Goal: Task Accomplishment & Management: Complete application form

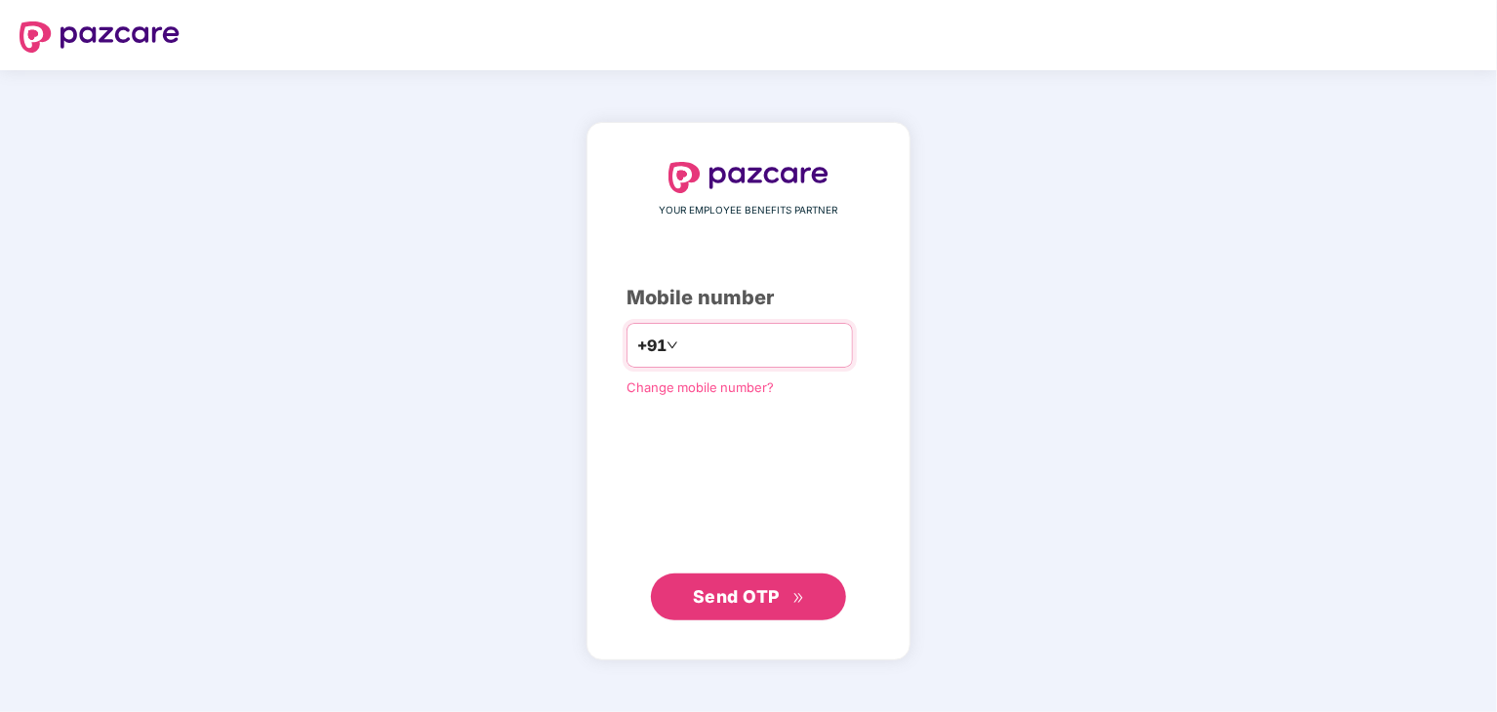
click at [762, 335] on input "number" at bounding box center [762, 345] width 160 height 31
type input "**********"
click at [757, 604] on span "Send OTP" at bounding box center [736, 597] width 87 height 20
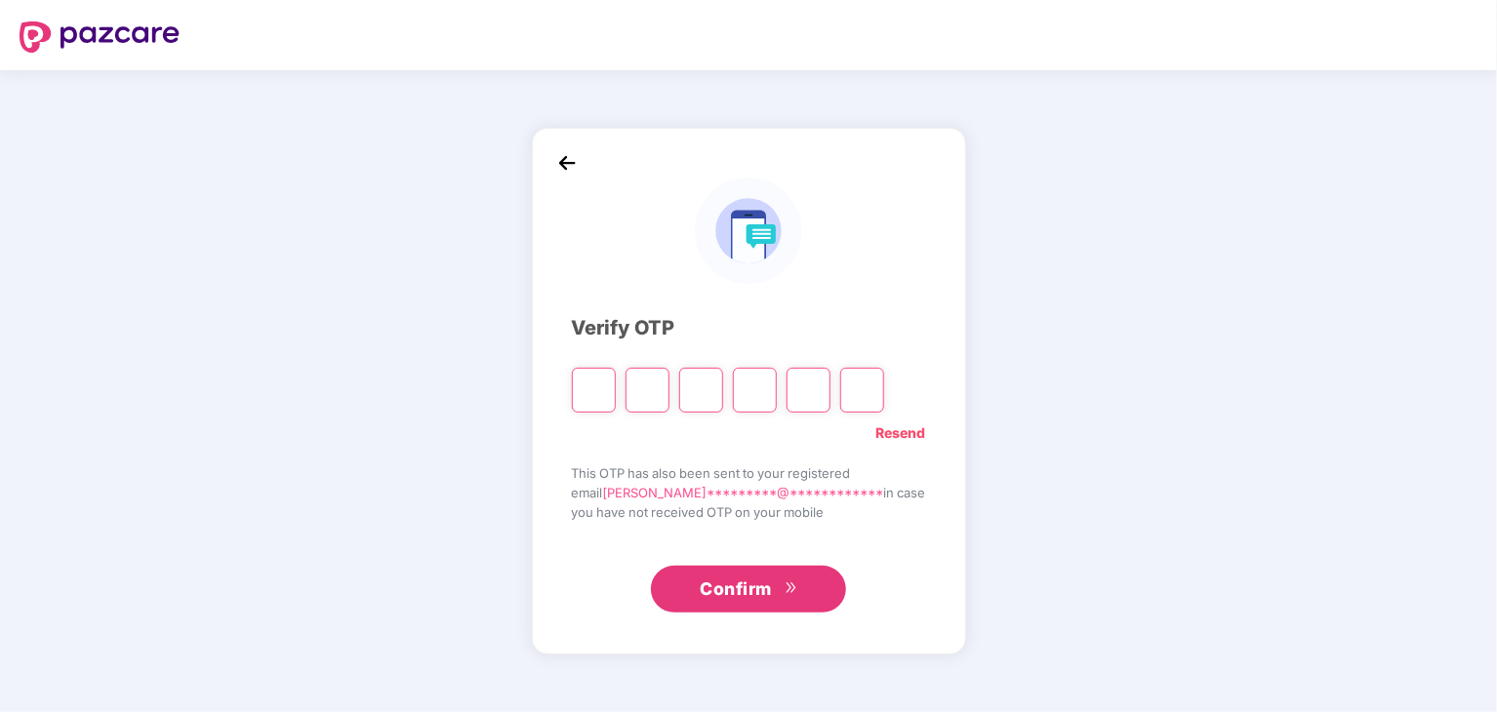
type input "*"
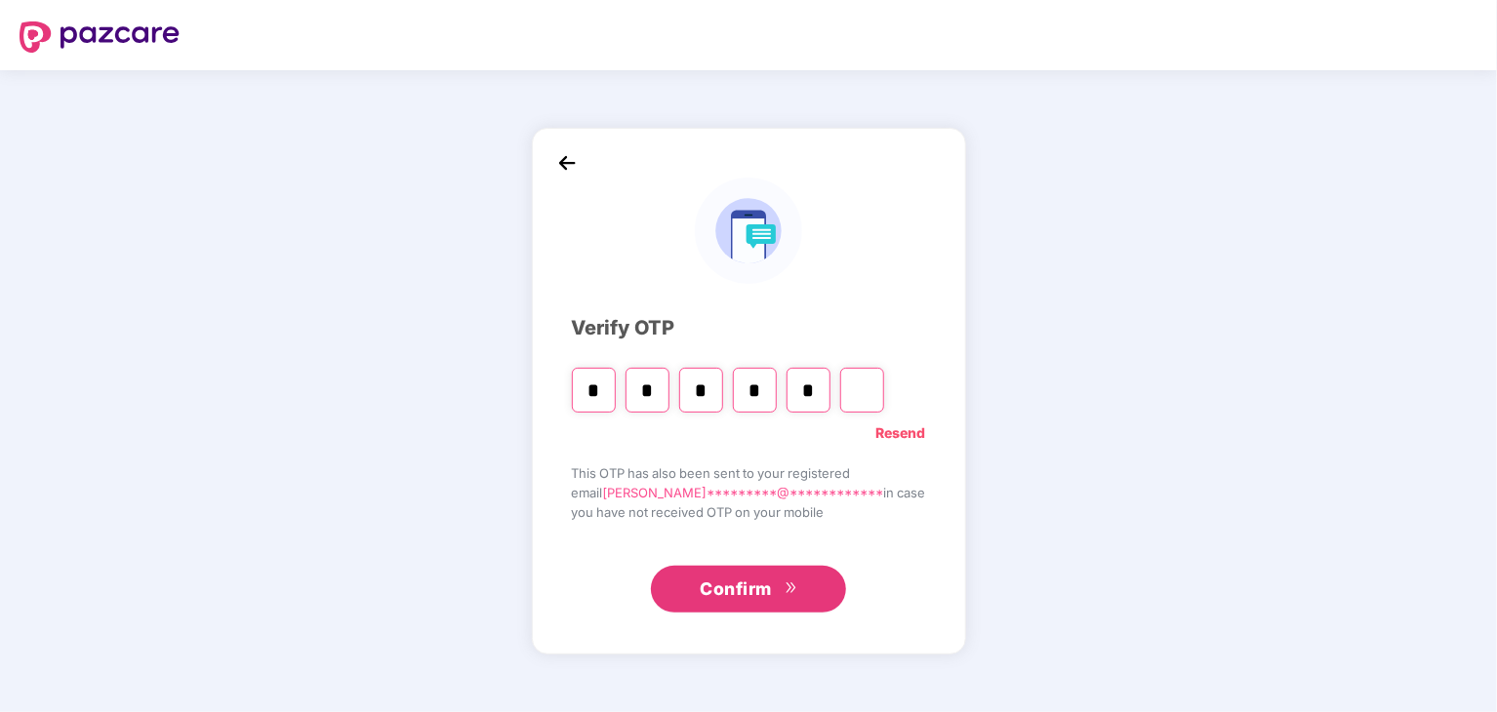
type input "*"
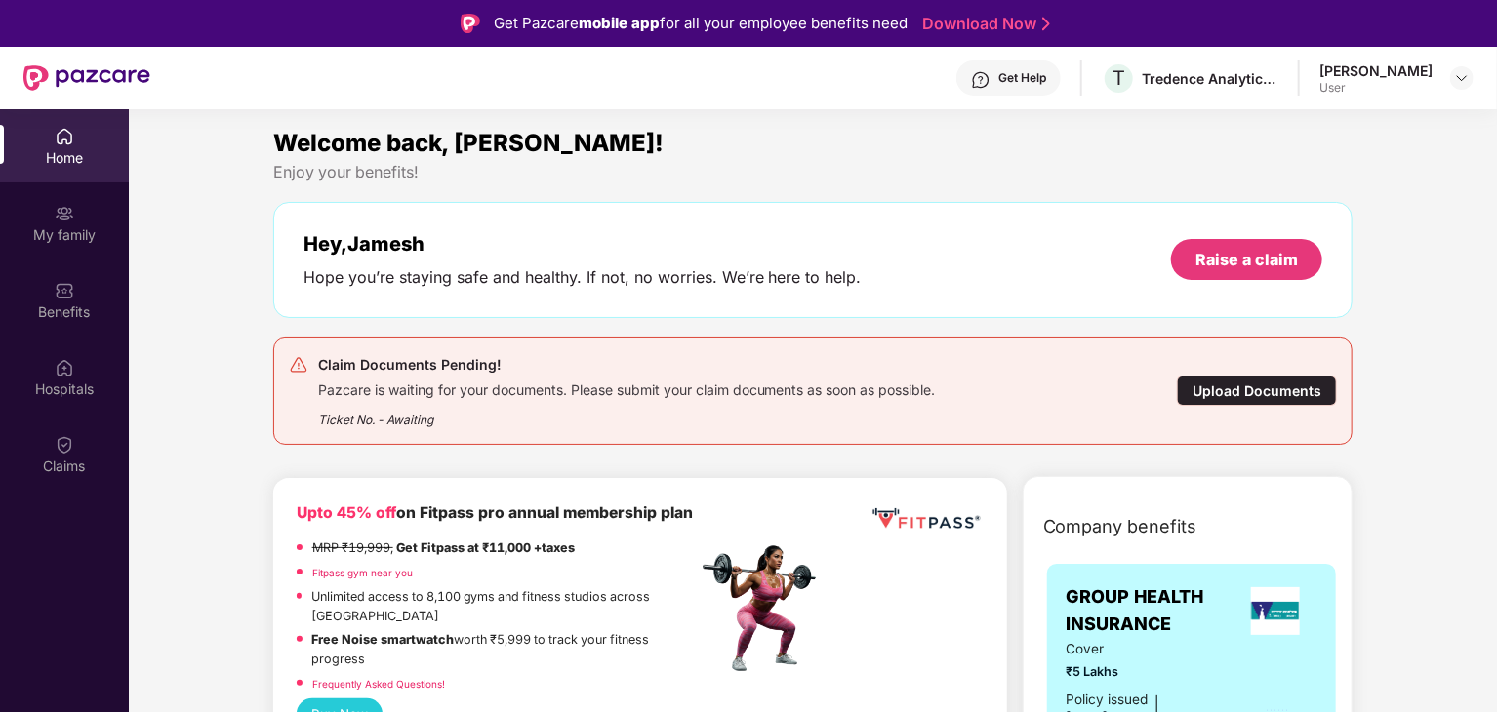
click at [1253, 391] on div "Upload Documents" at bounding box center [1257, 391] width 160 height 30
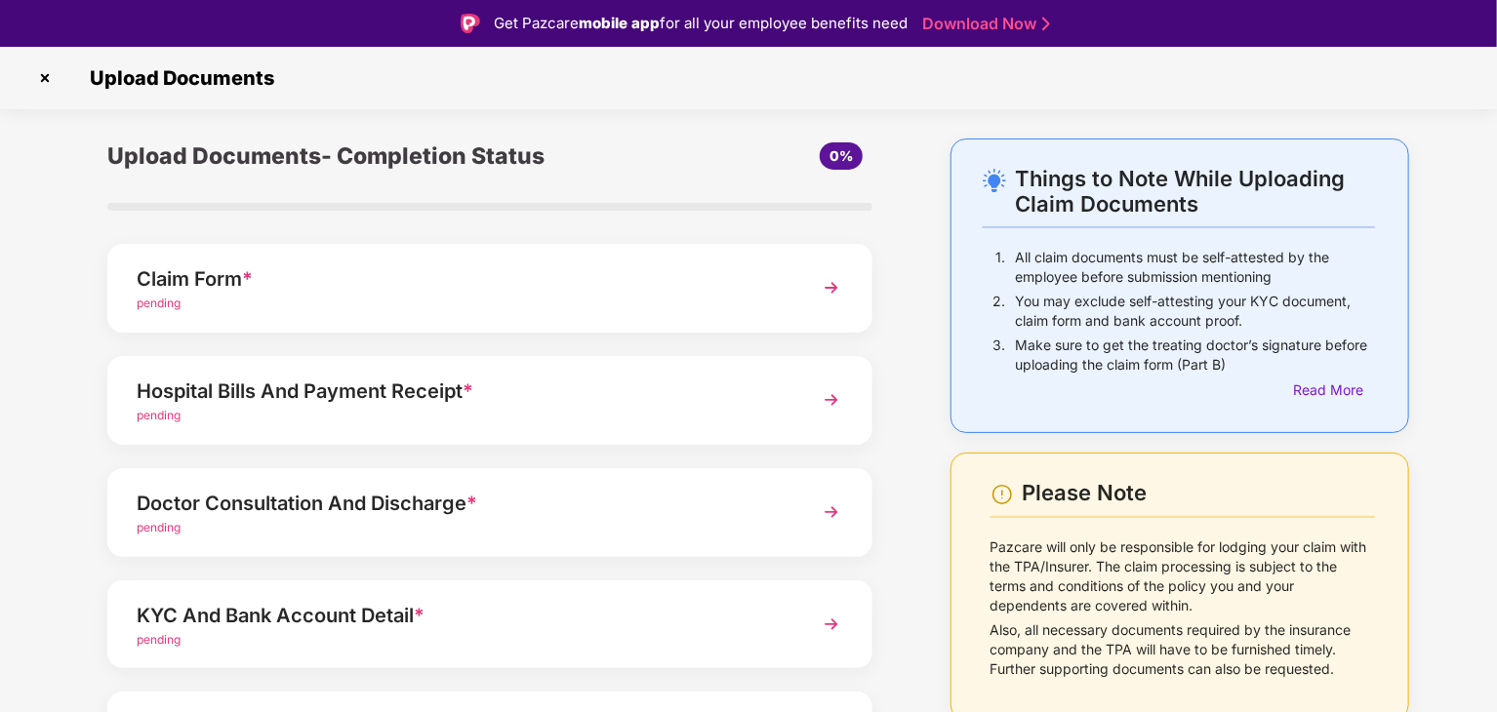
click at [676, 286] on div "Claim Form *" at bounding box center [460, 279] width 647 height 31
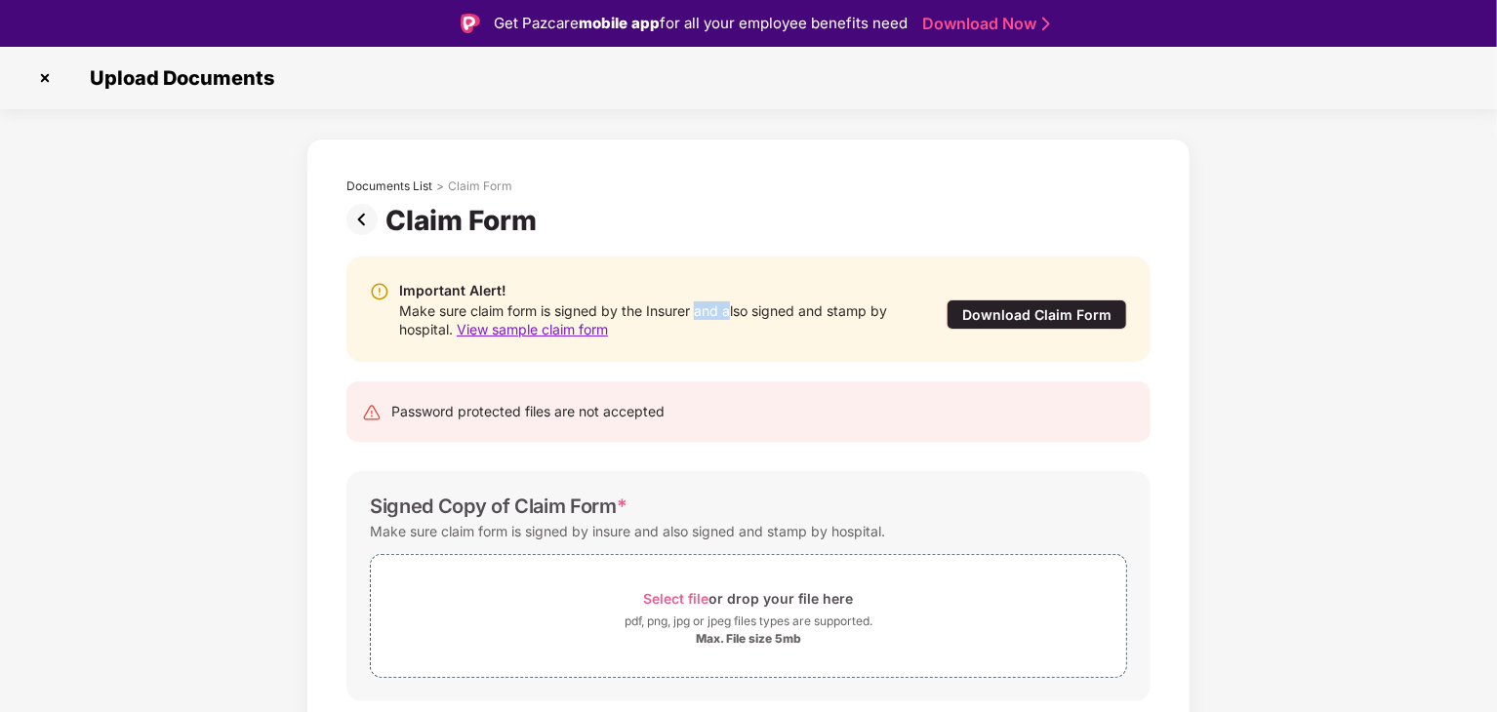
drag, startPoint x: 697, startPoint y: 307, endPoint x: 731, endPoint y: 314, distance: 34.8
click at [731, 314] on div "Make sure claim form is signed by the Insurer and also signed and stamp by hosp…" at bounding box center [653, 320] width 508 height 37
click at [784, 313] on div "Make sure claim form is signed by the Insurer and also signed and stamp by hosp…" at bounding box center [653, 320] width 508 height 37
drag, startPoint x: 531, startPoint y: 407, endPoint x: 592, endPoint y: 407, distance: 61.5
click at [532, 407] on div "Password protected files are not accepted" at bounding box center [527, 411] width 273 height 21
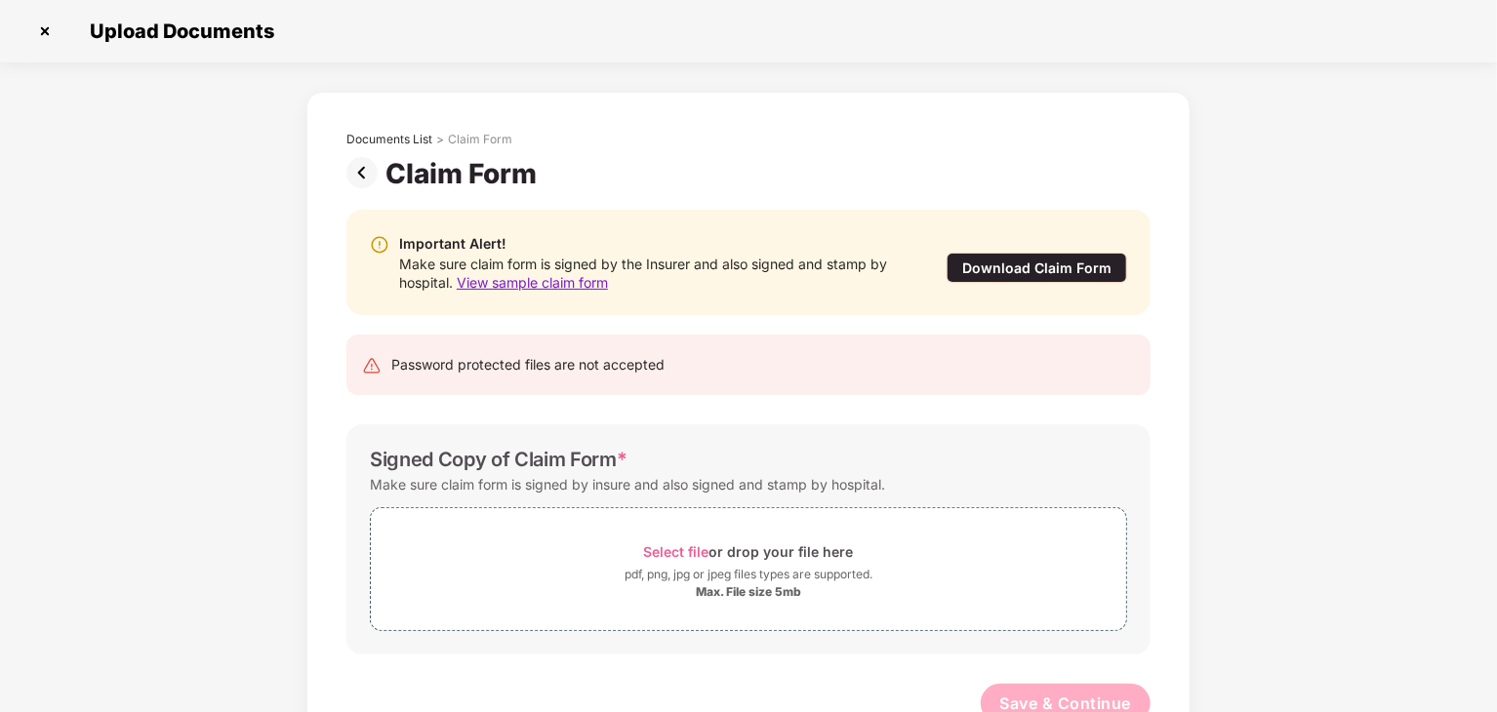
click at [366, 162] on img at bounding box center [365, 172] width 39 height 31
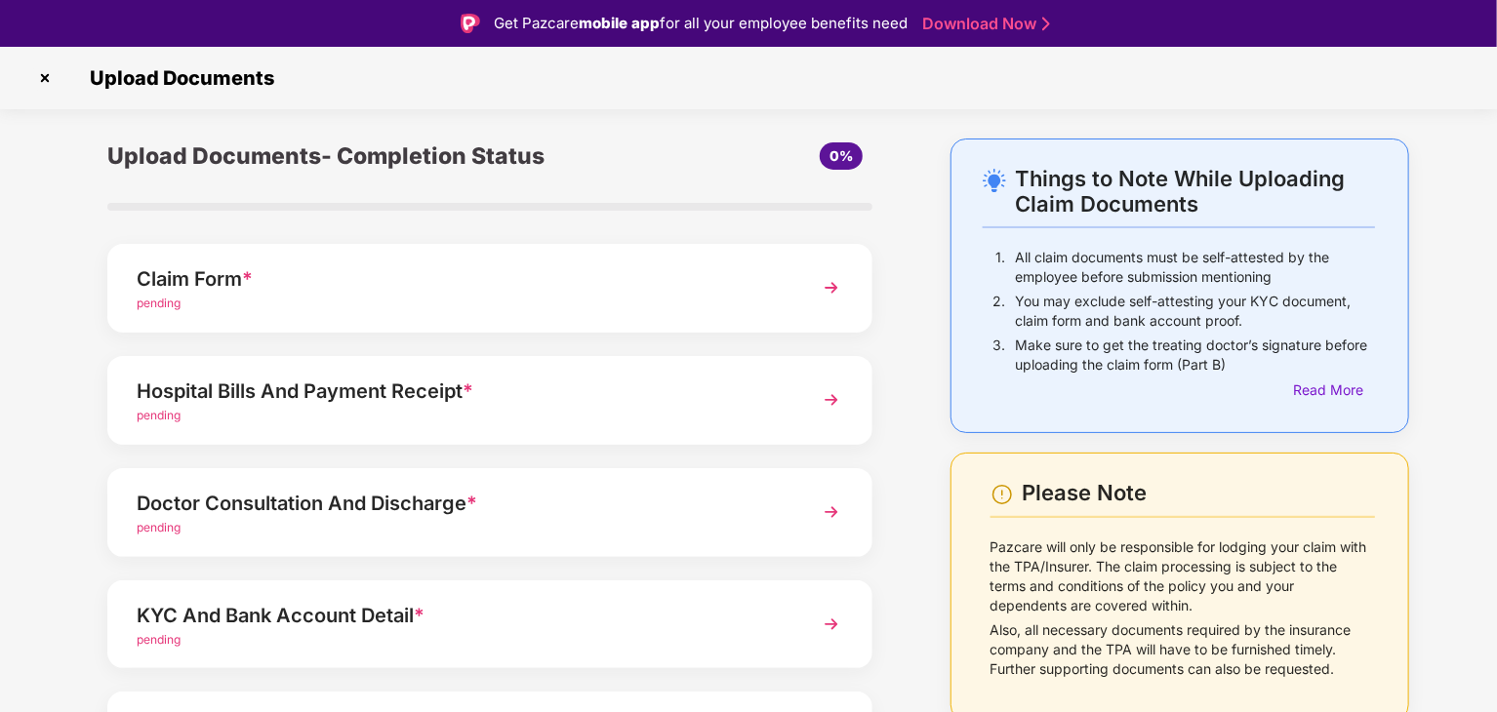
click at [51, 80] on img at bounding box center [44, 77] width 31 height 31
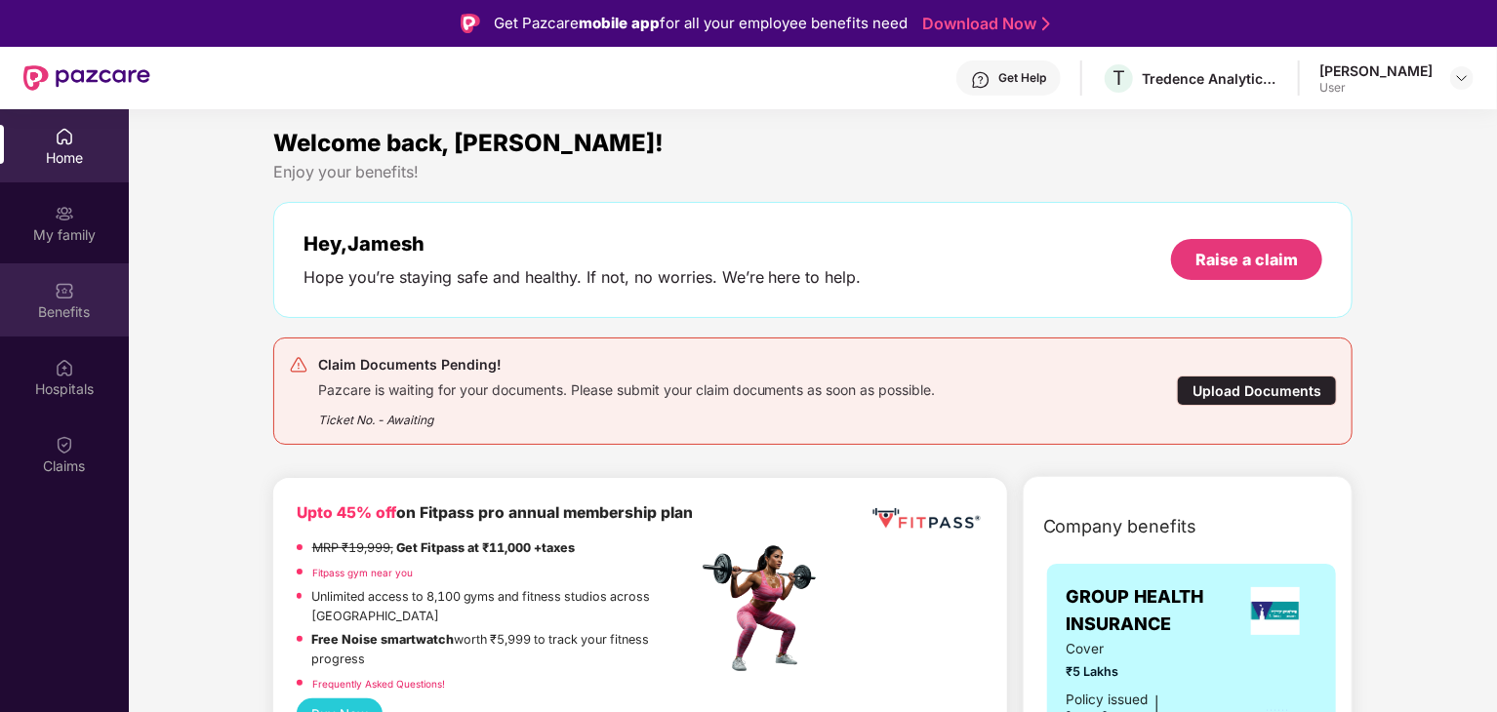
click at [74, 286] on div "Benefits" at bounding box center [64, 300] width 129 height 73
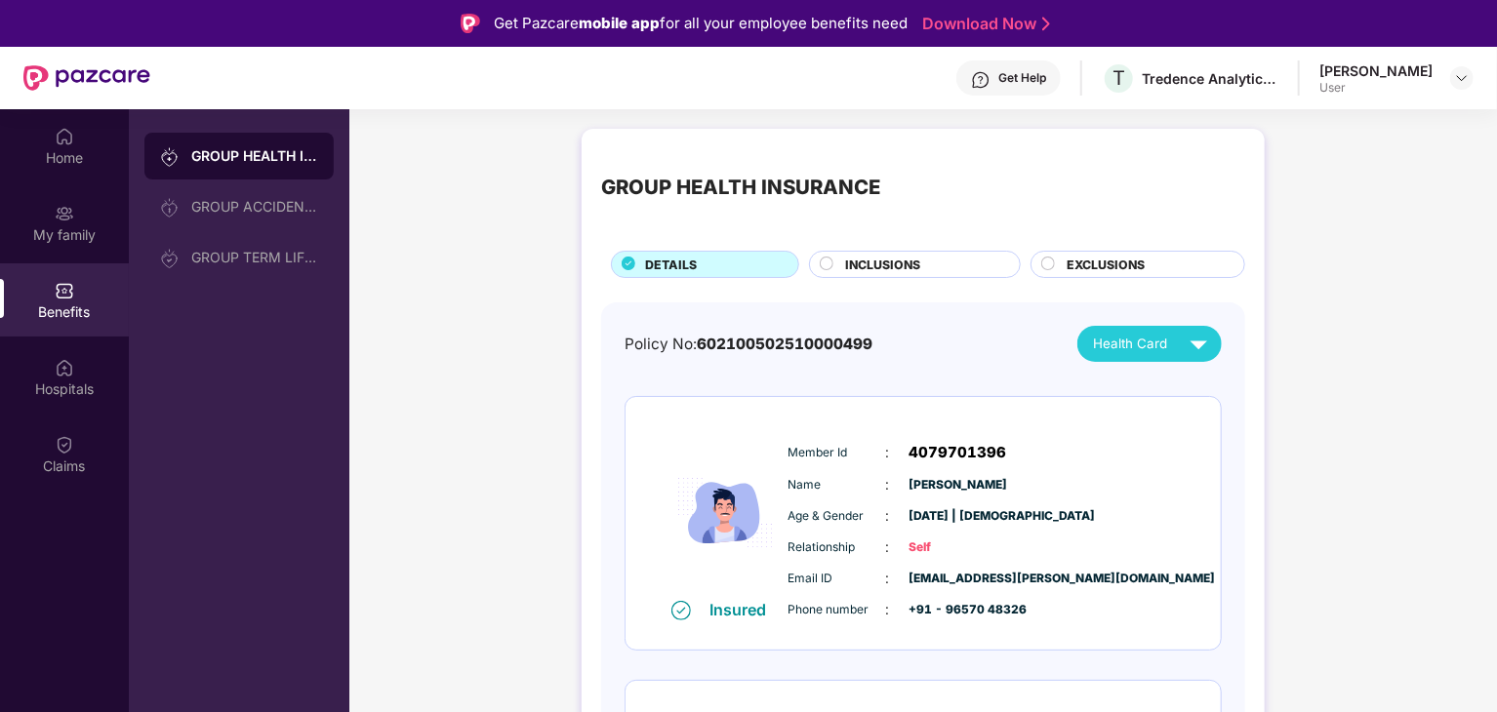
click at [894, 259] on span "INCLUSIONS" at bounding box center [882, 265] width 75 height 19
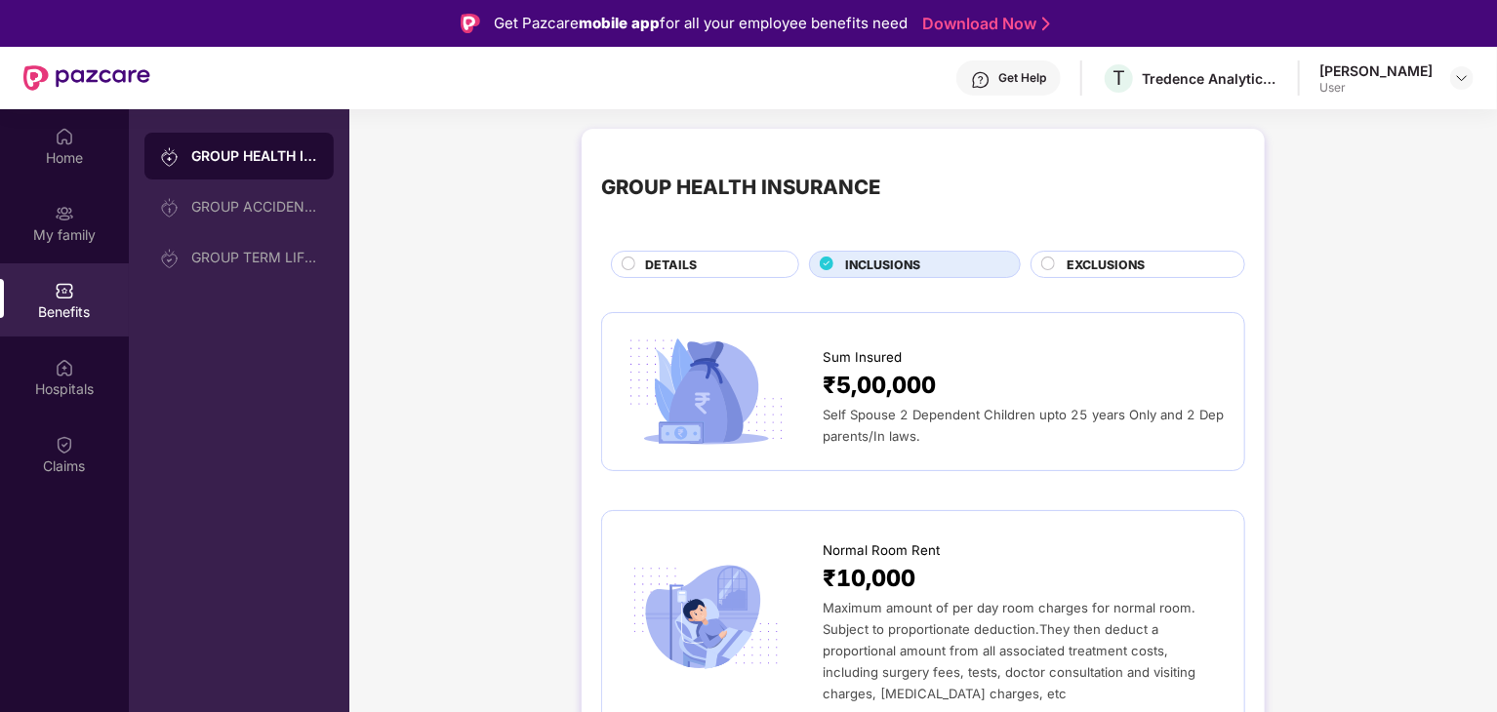
click at [711, 254] on div "DETAILS" at bounding box center [705, 264] width 188 height 27
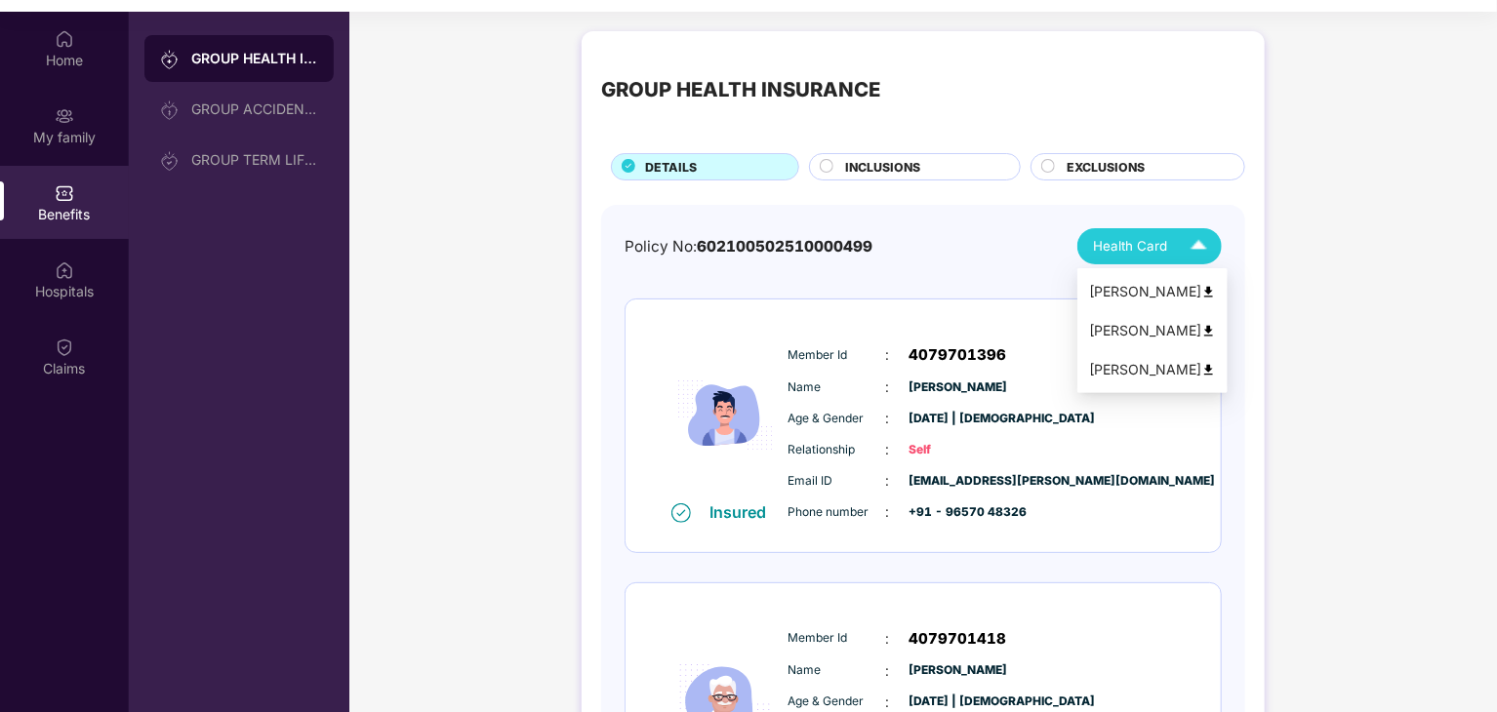
click at [1194, 247] on img at bounding box center [1199, 246] width 34 height 34
click at [970, 169] on div "INCLUSIONS" at bounding box center [922, 168] width 175 height 21
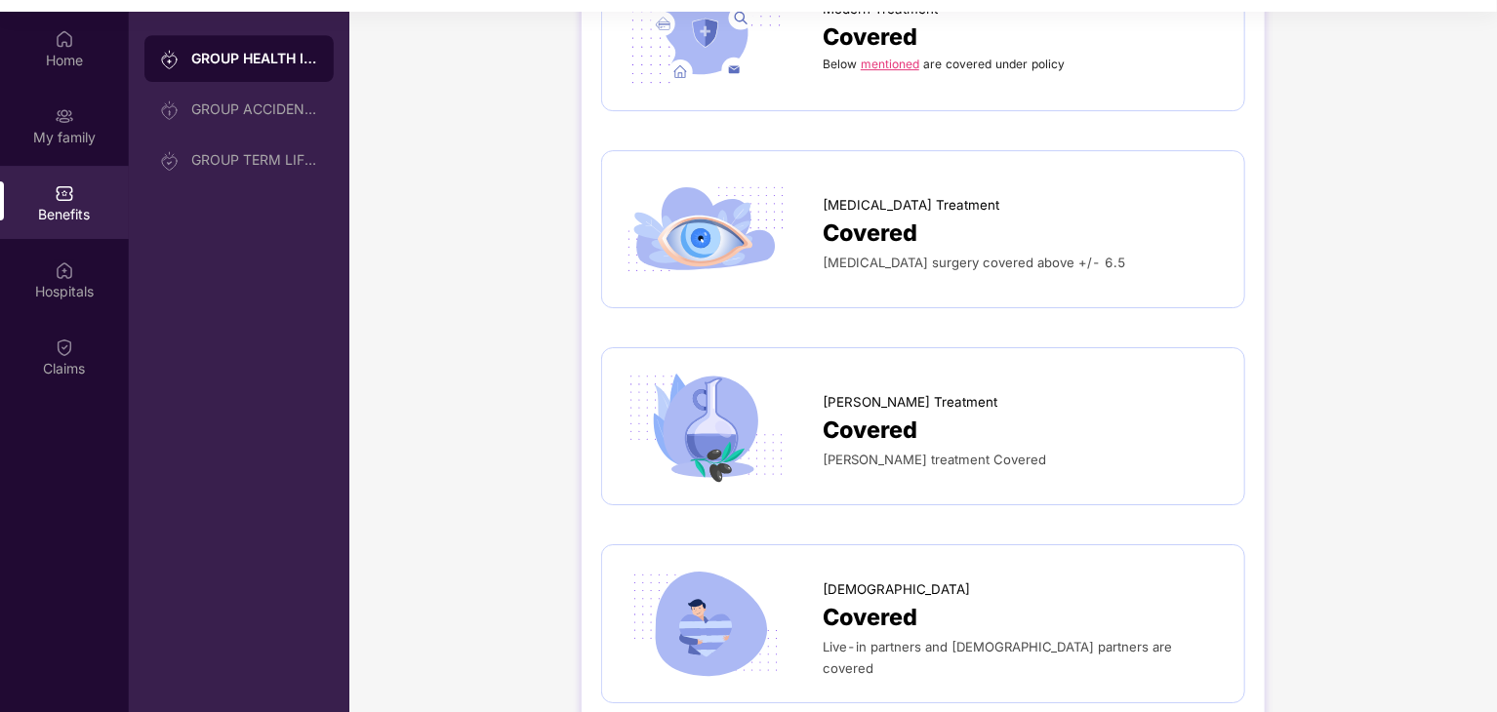
scroll to position [3277, 0]
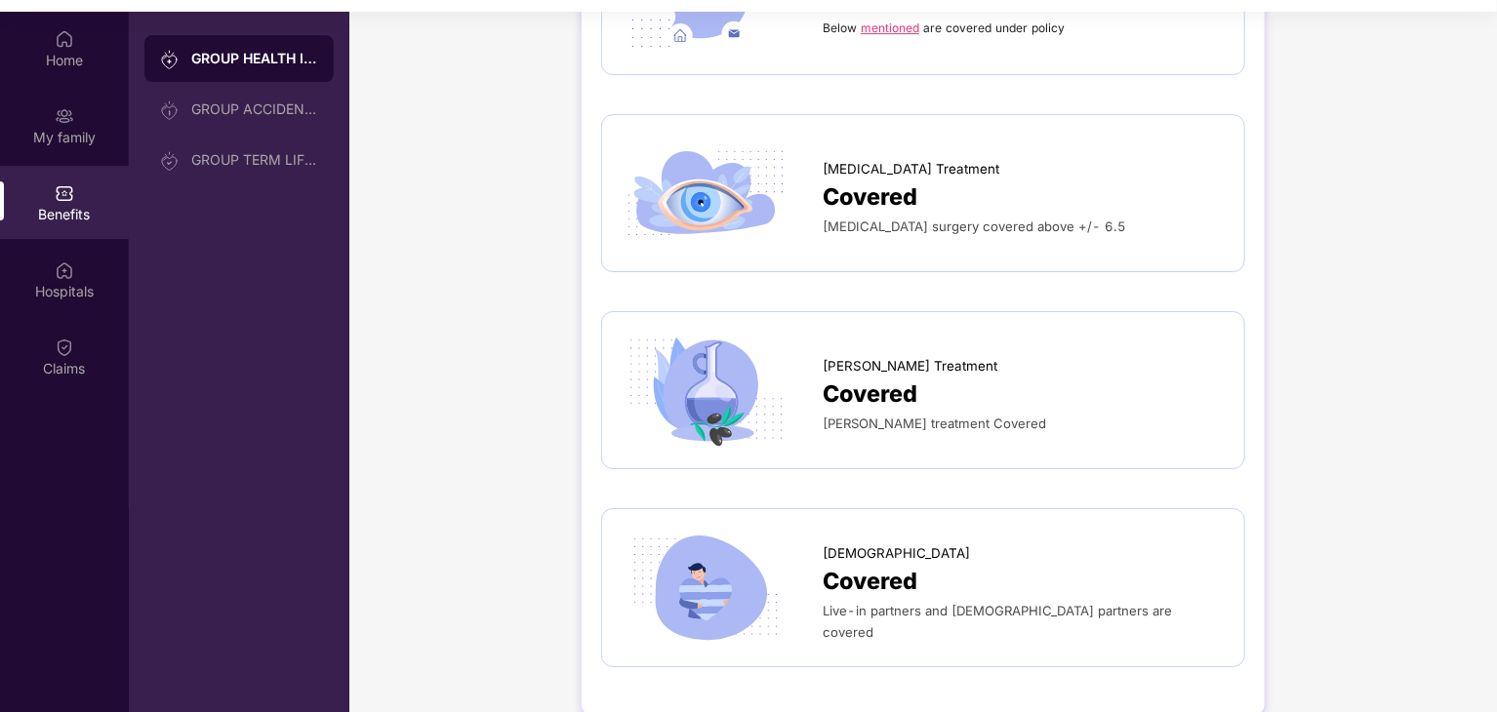
click at [890, 377] on span "Covered" at bounding box center [870, 395] width 95 height 36
click at [863, 356] on span "Ayush Treatment" at bounding box center [910, 366] width 175 height 20
click at [708, 350] on img at bounding box center [706, 390] width 169 height 117
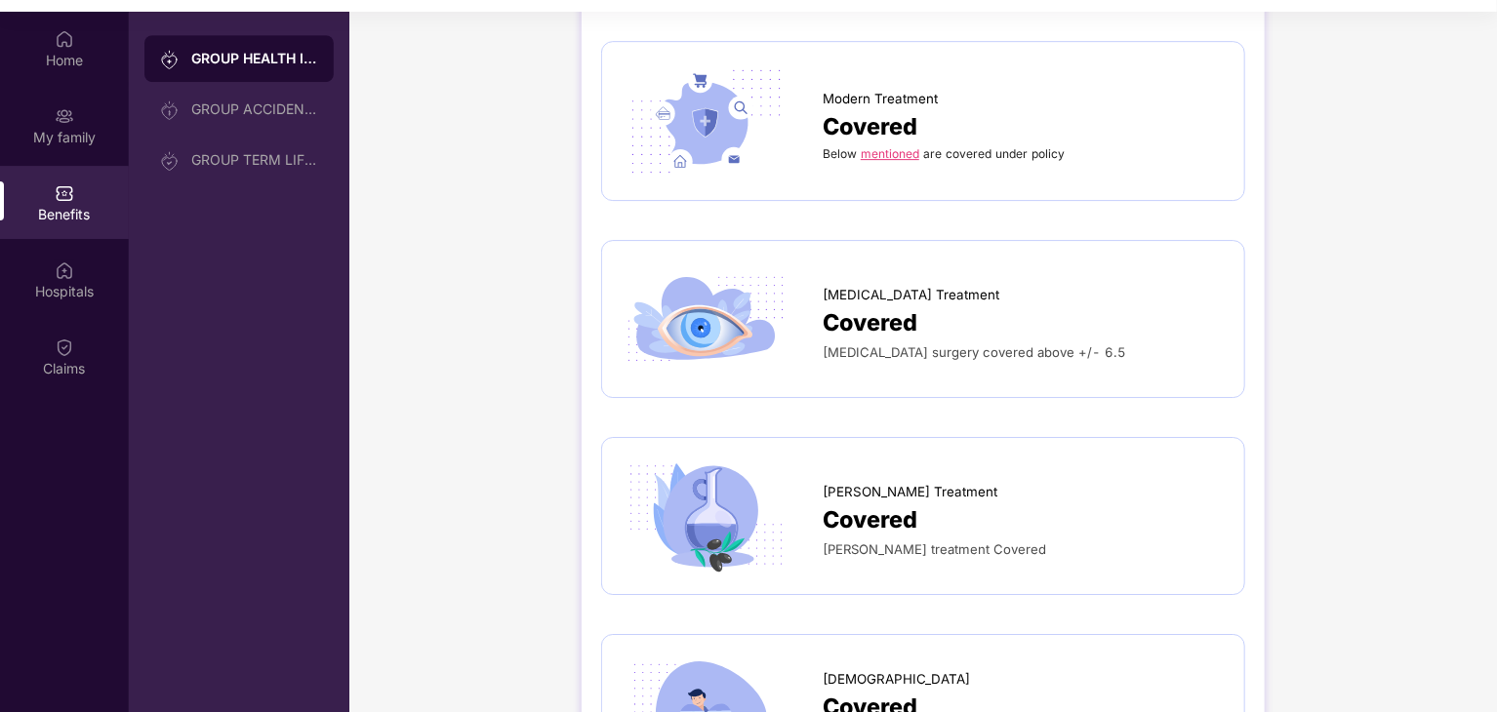
scroll to position [2887, 0]
